Goal: Task Accomplishment & Management: Manage account settings

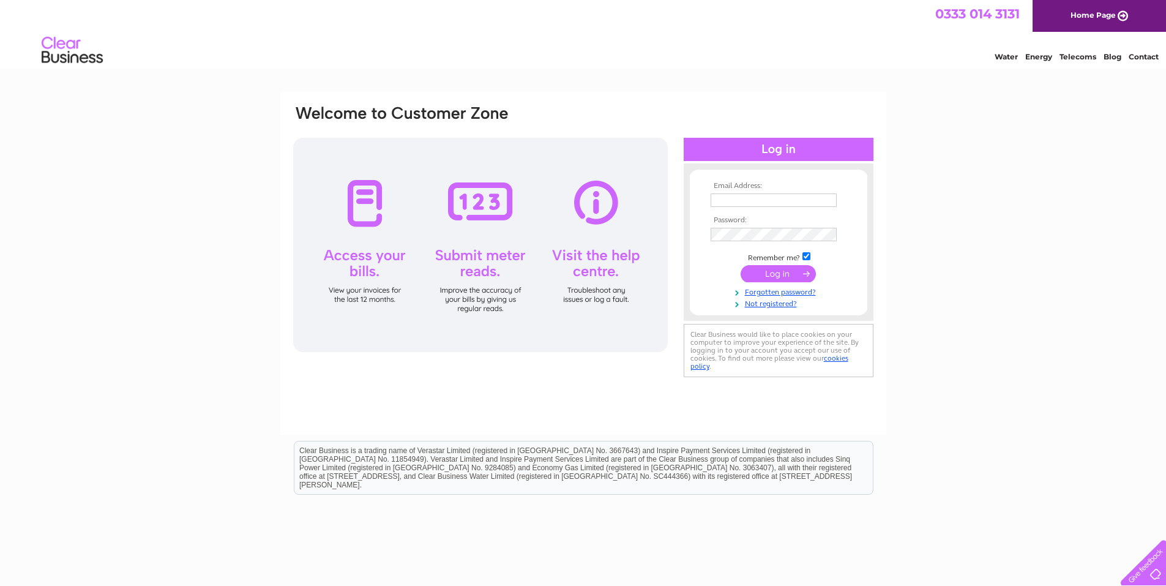
click at [752, 198] on input "text" at bounding box center [773, 199] width 126 height 13
type input "joanne.turnbull@gmail.com"
click at [770, 273] on input "submit" at bounding box center [777, 274] width 75 height 17
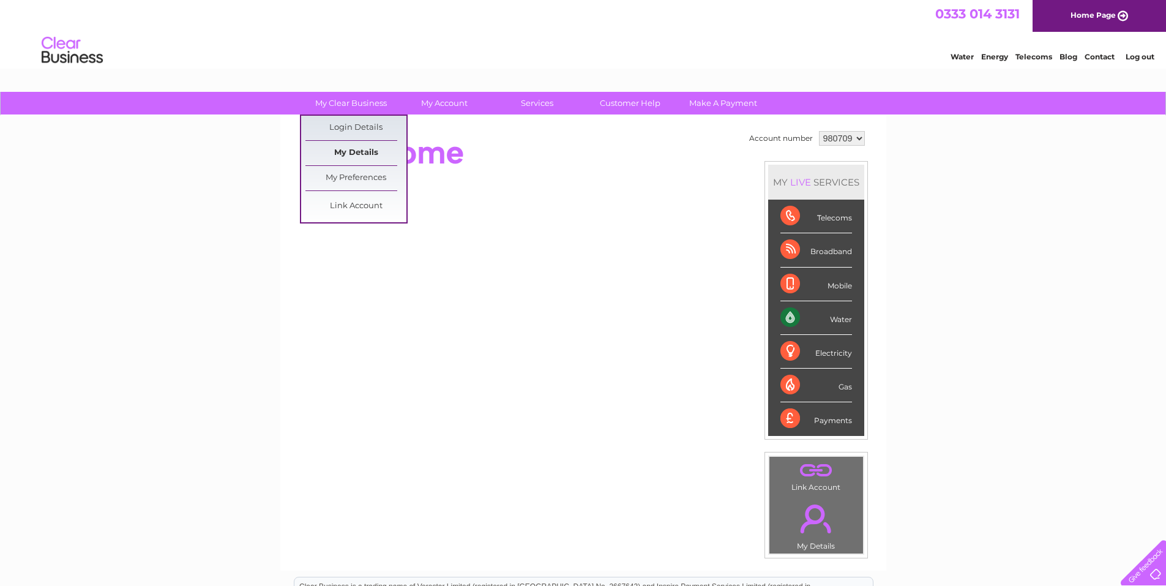
click at [351, 152] on link "My Details" at bounding box center [355, 153] width 101 height 24
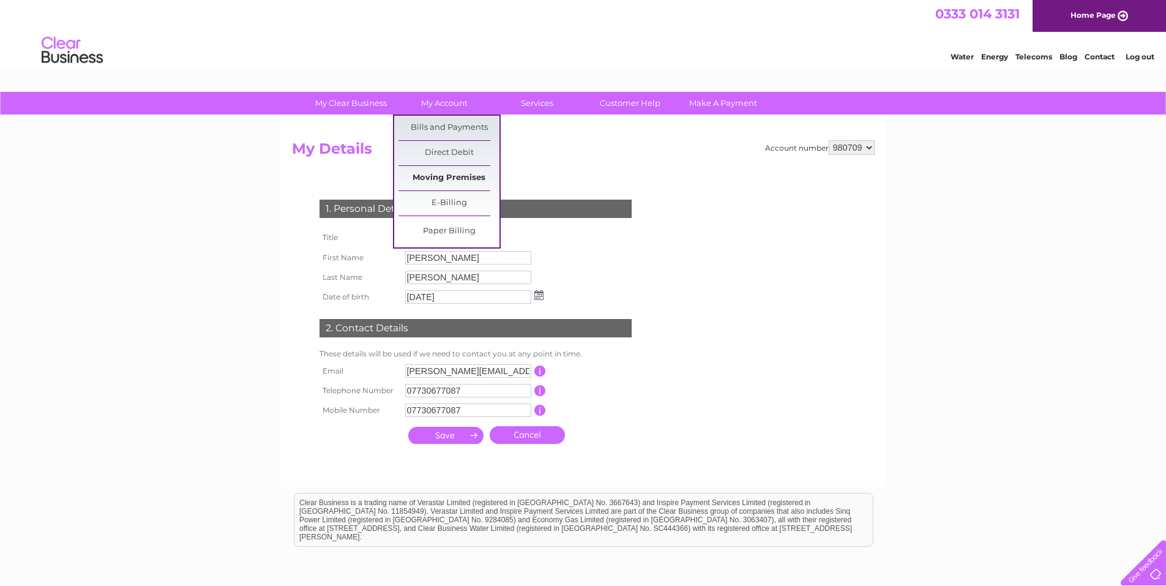
click at [455, 171] on link "Moving Premises" at bounding box center [448, 178] width 101 height 24
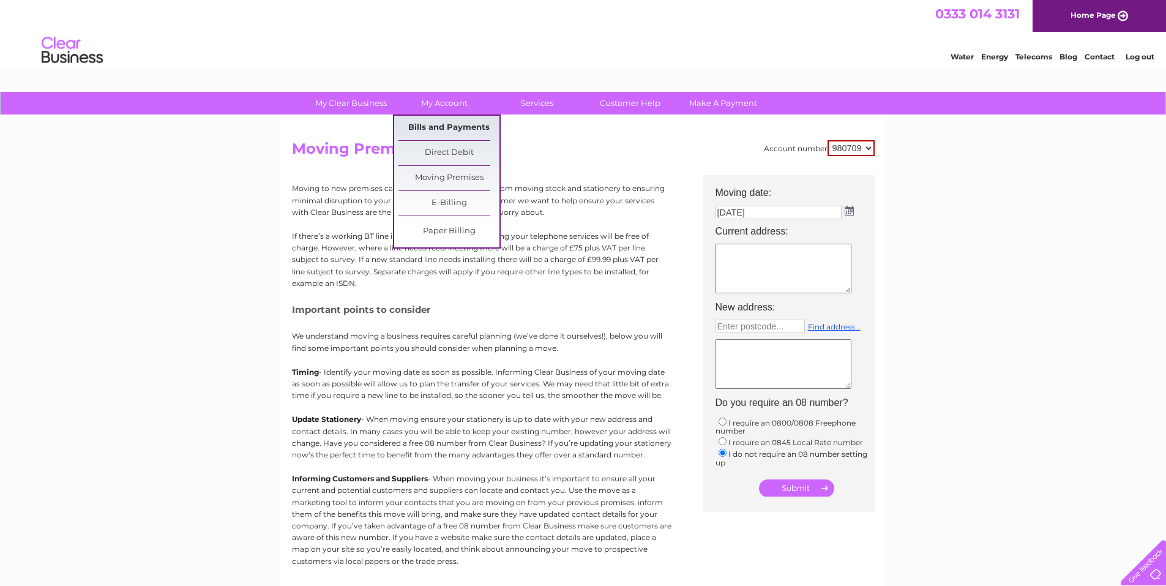
click at [463, 122] on link "Bills and Payments" at bounding box center [448, 128] width 101 height 24
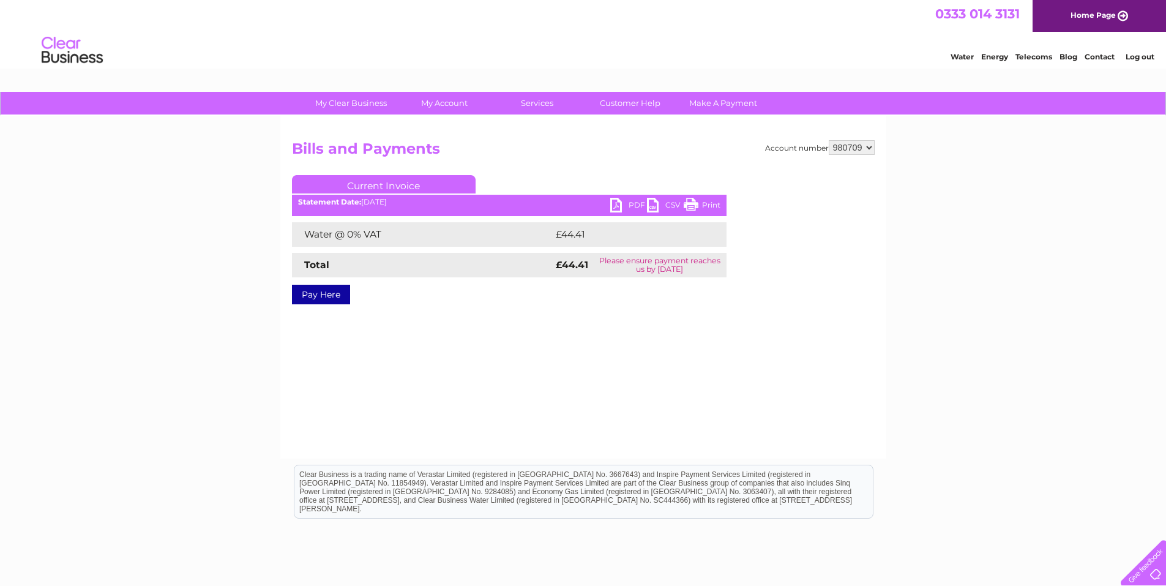
click at [636, 204] on link "PDF" at bounding box center [628, 207] width 37 height 18
click at [624, 207] on link "PDF" at bounding box center [628, 207] width 37 height 18
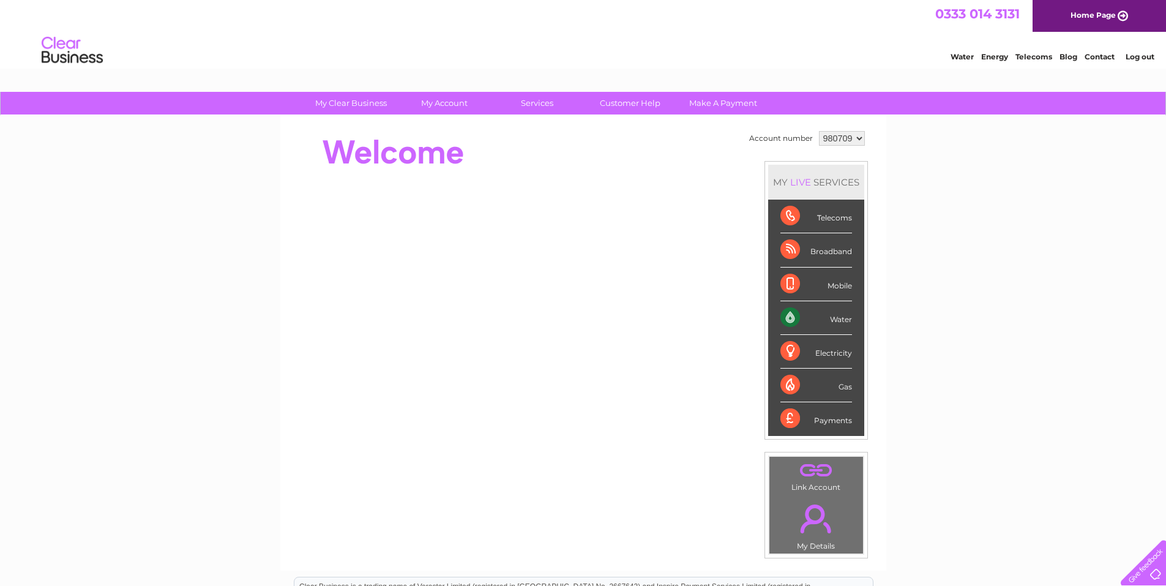
click at [1110, 56] on link "Contact" at bounding box center [1099, 56] width 30 height 9
